Goal: Transaction & Acquisition: Subscribe to service/newsletter

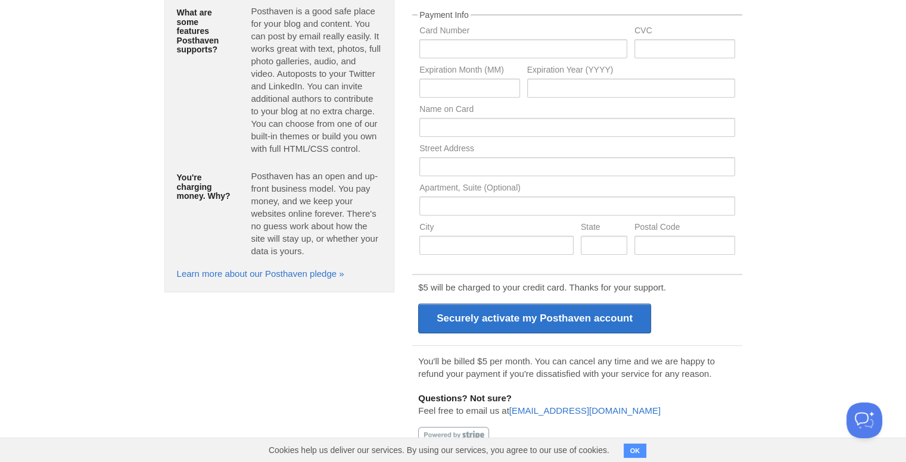
click at [630, 449] on button "OK" at bounding box center [634, 451] width 23 height 14
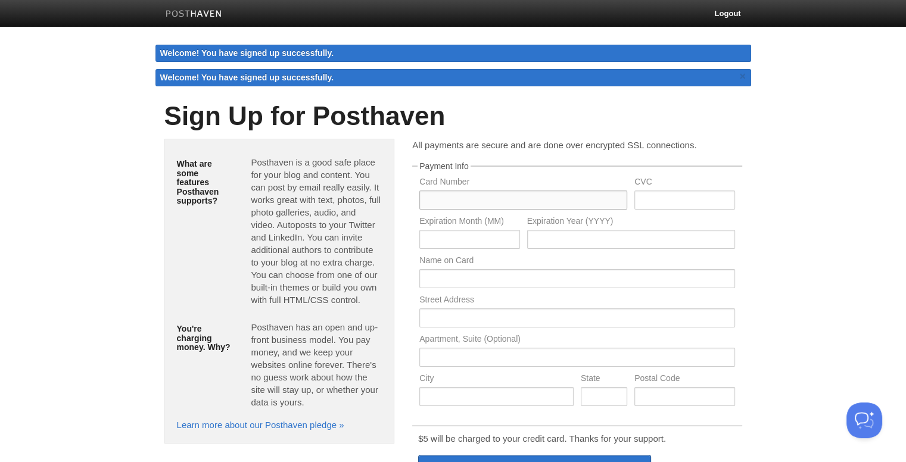
click at [458, 197] on input "text" at bounding box center [523, 200] width 208 height 19
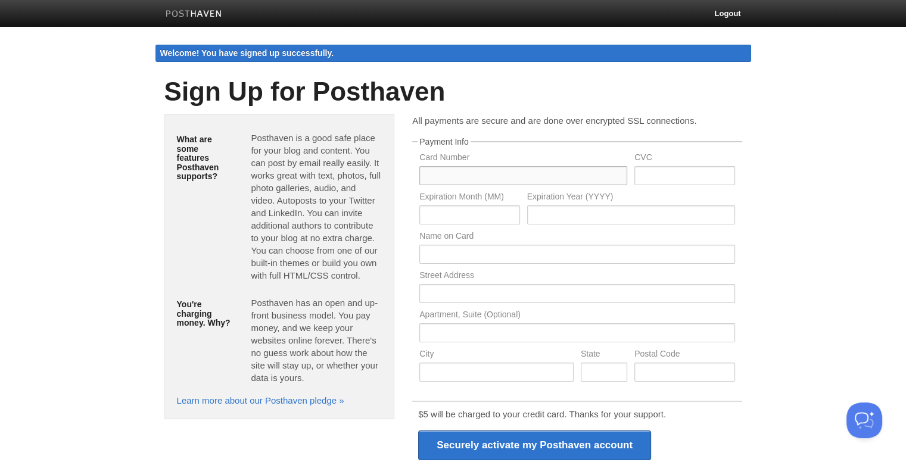
click at [488, 181] on input "text" at bounding box center [523, 175] width 208 height 19
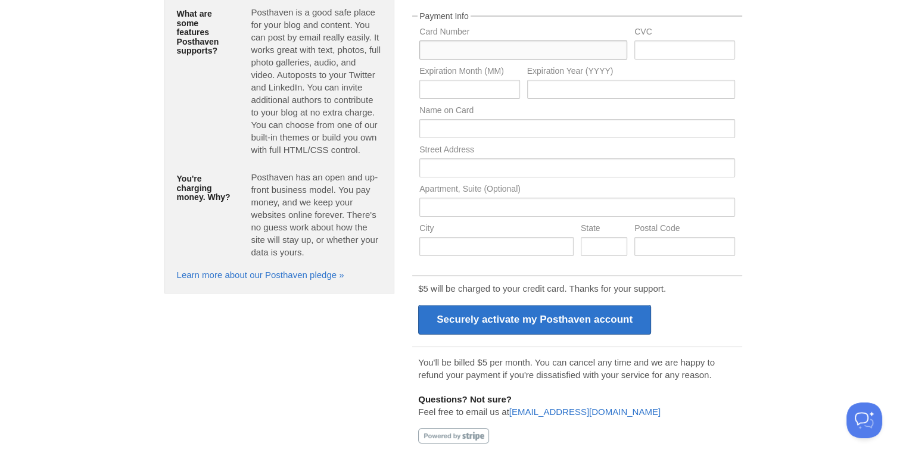
scroll to position [127, 0]
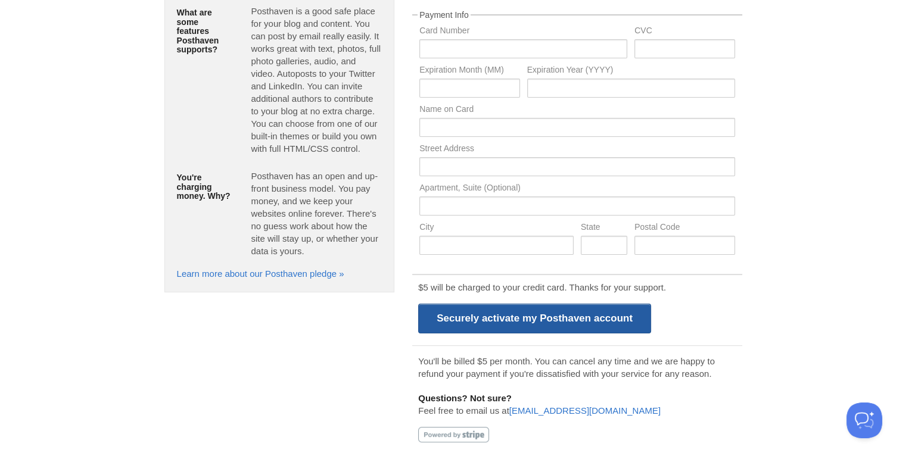
click at [535, 313] on input "Securely activate my Posthaven account" at bounding box center [534, 319] width 233 height 30
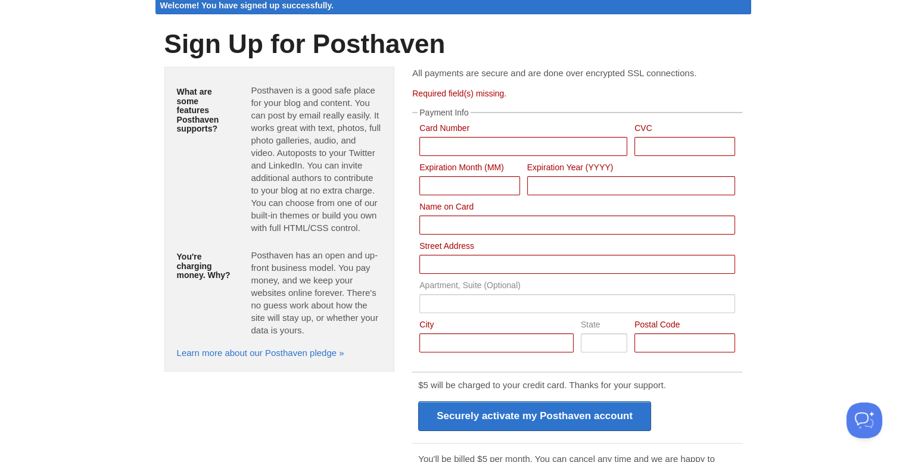
scroll to position [0, 0]
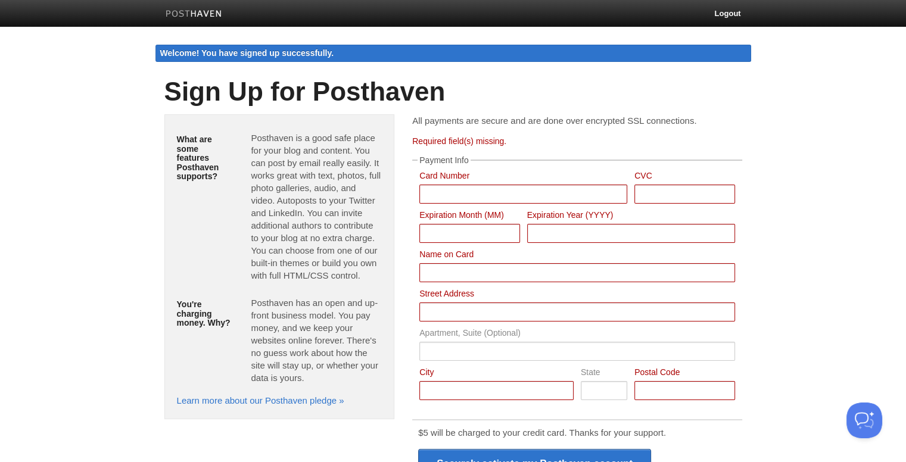
click at [189, 26] on link at bounding box center [194, 15] width 74 height 27
click at [192, 15] on img at bounding box center [194, 14] width 57 height 9
